Goal: Task Accomplishment & Management: Manage account settings

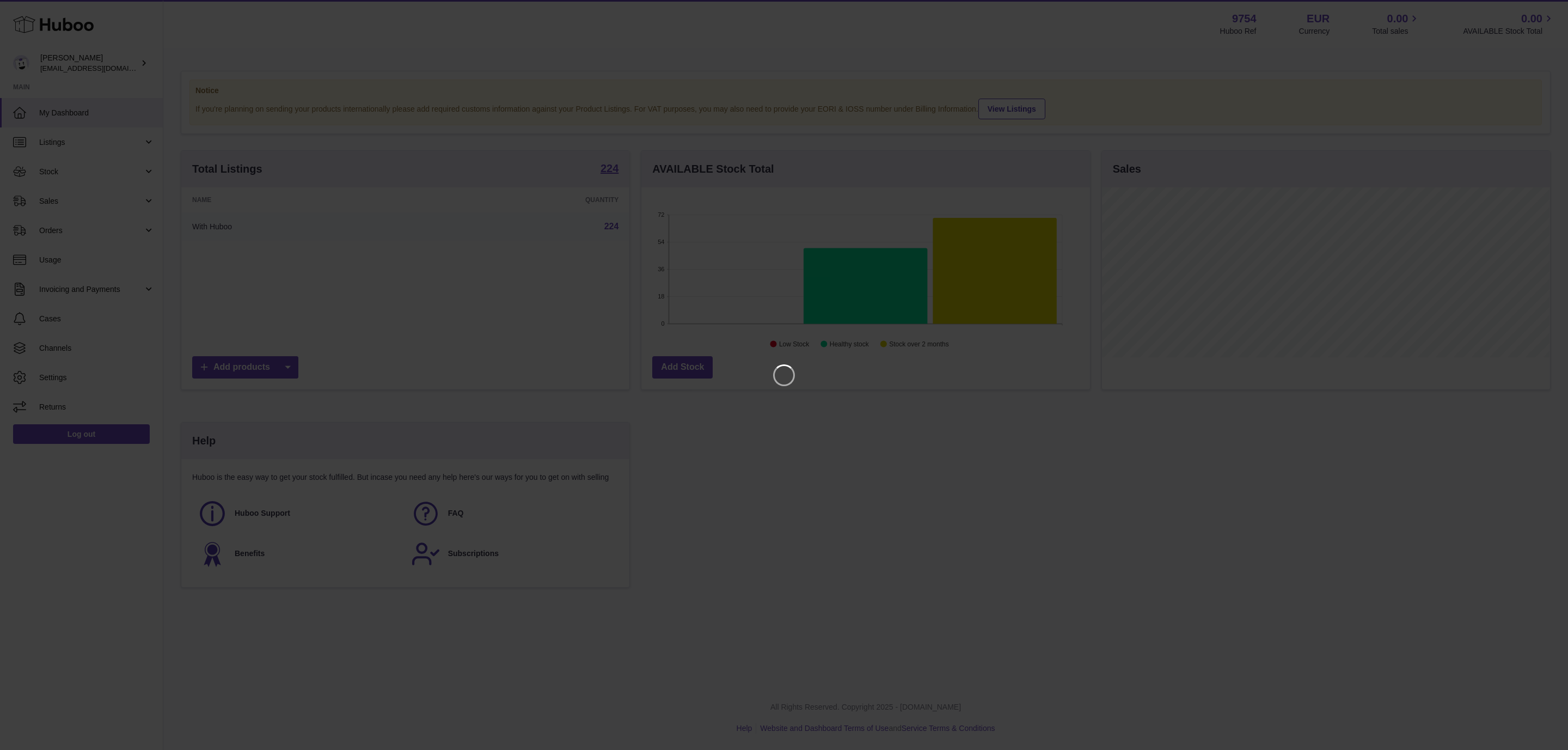
scroll to position [170, 447]
click at [1541, 13] on icon "Close" at bounding box center [1539, 9] width 13 height 13
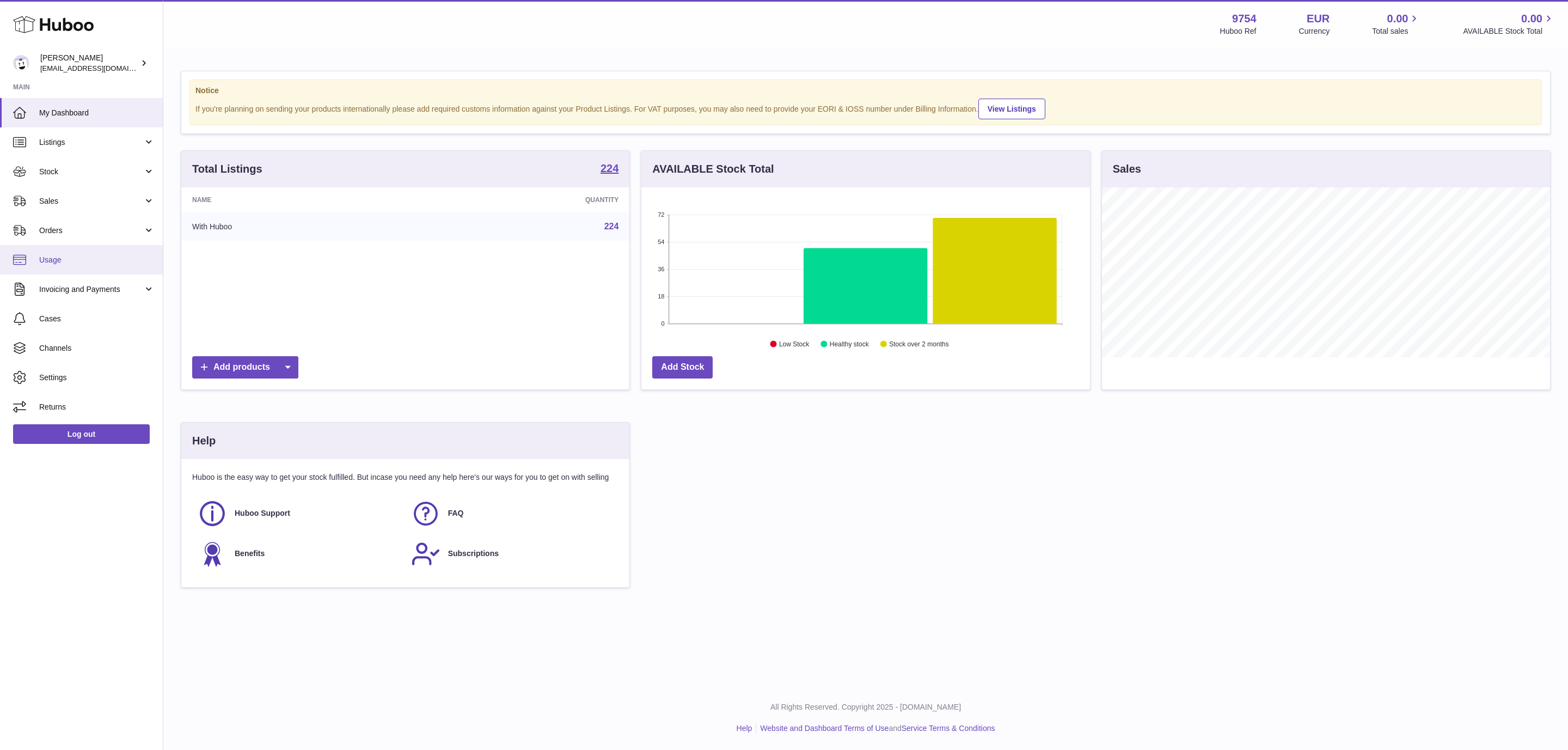
click at [62, 261] on span "Usage" at bounding box center [97, 260] width 116 height 10
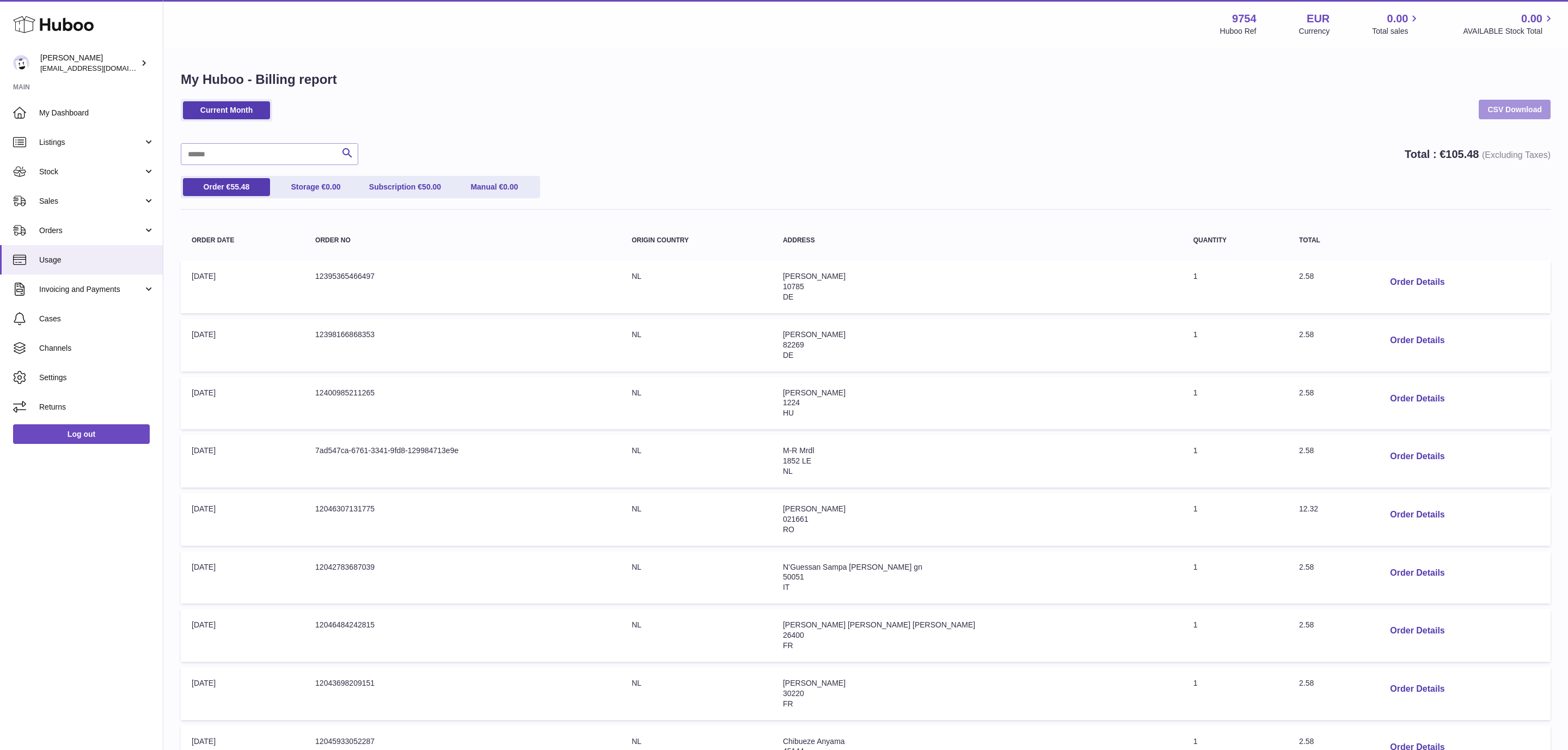
click at [1503, 106] on link "CSV Download" at bounding box center [1514, 110] width 72 height 19
click at [794, 121] on div "Current Month CSV Download" at bounding box center [866, 116] width 1370 height 33
click at [217, 106] on link "Current Month" at bounding box center [226, 110] width 87 height 18
